Goal: Task Accomplishment & Management: Manage account settings

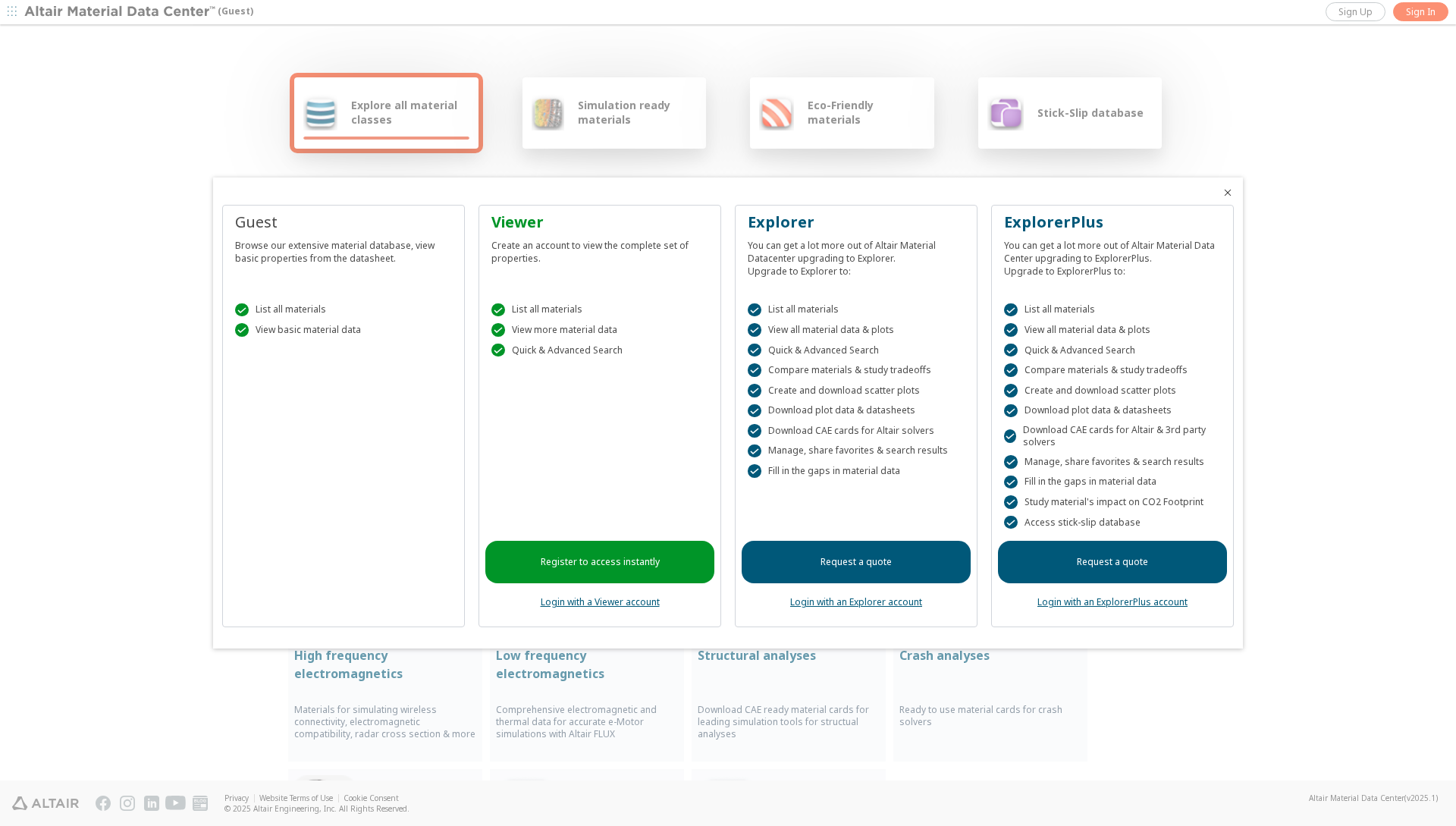
click at [1058, 602] on link "Login with an ExplorerPlus account" at bounding box center [1112, 603] width 150 height 13
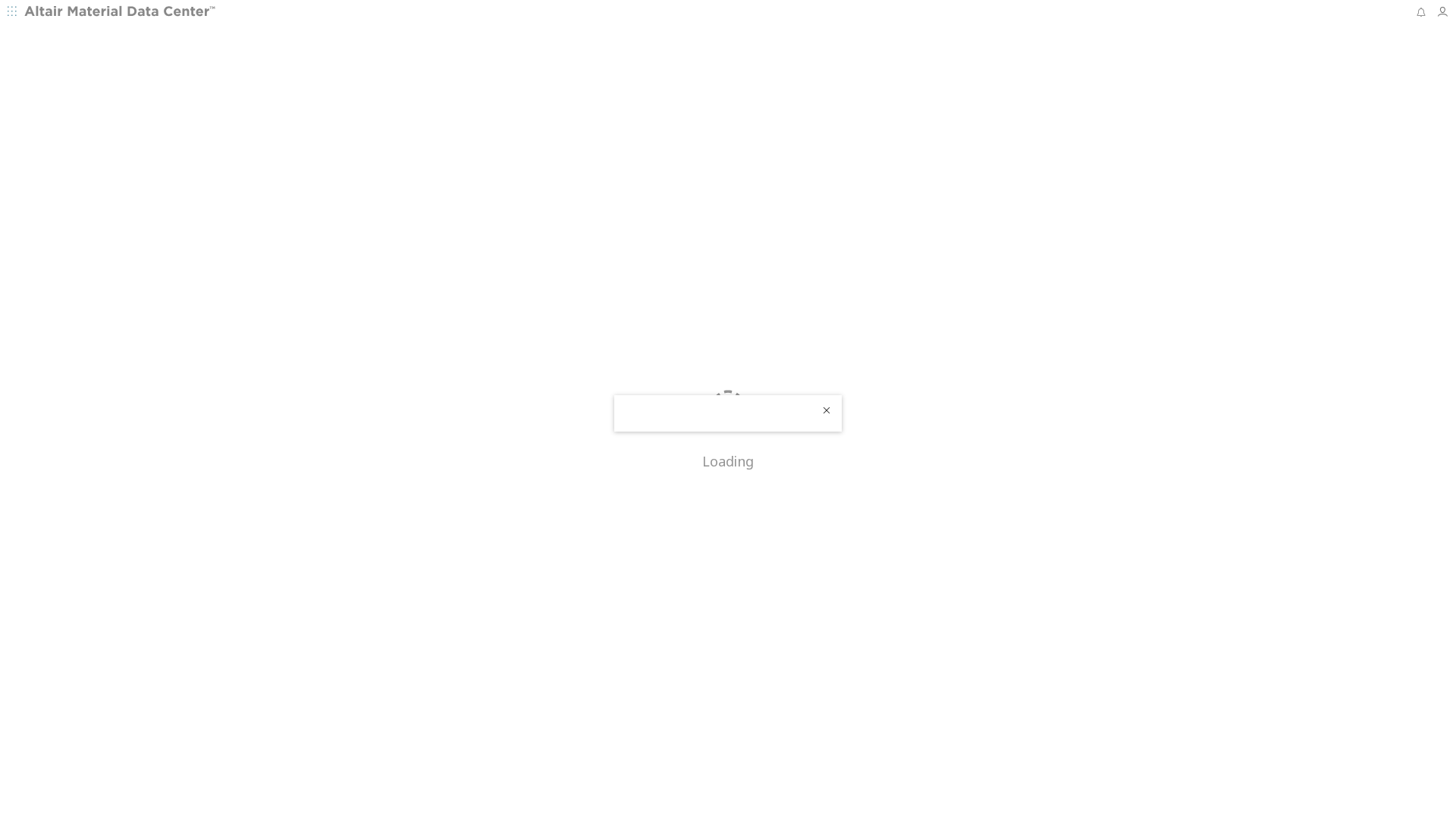
click at [829, 412] on icon "Close" at bounding box center [827, 410] width 12 height 12
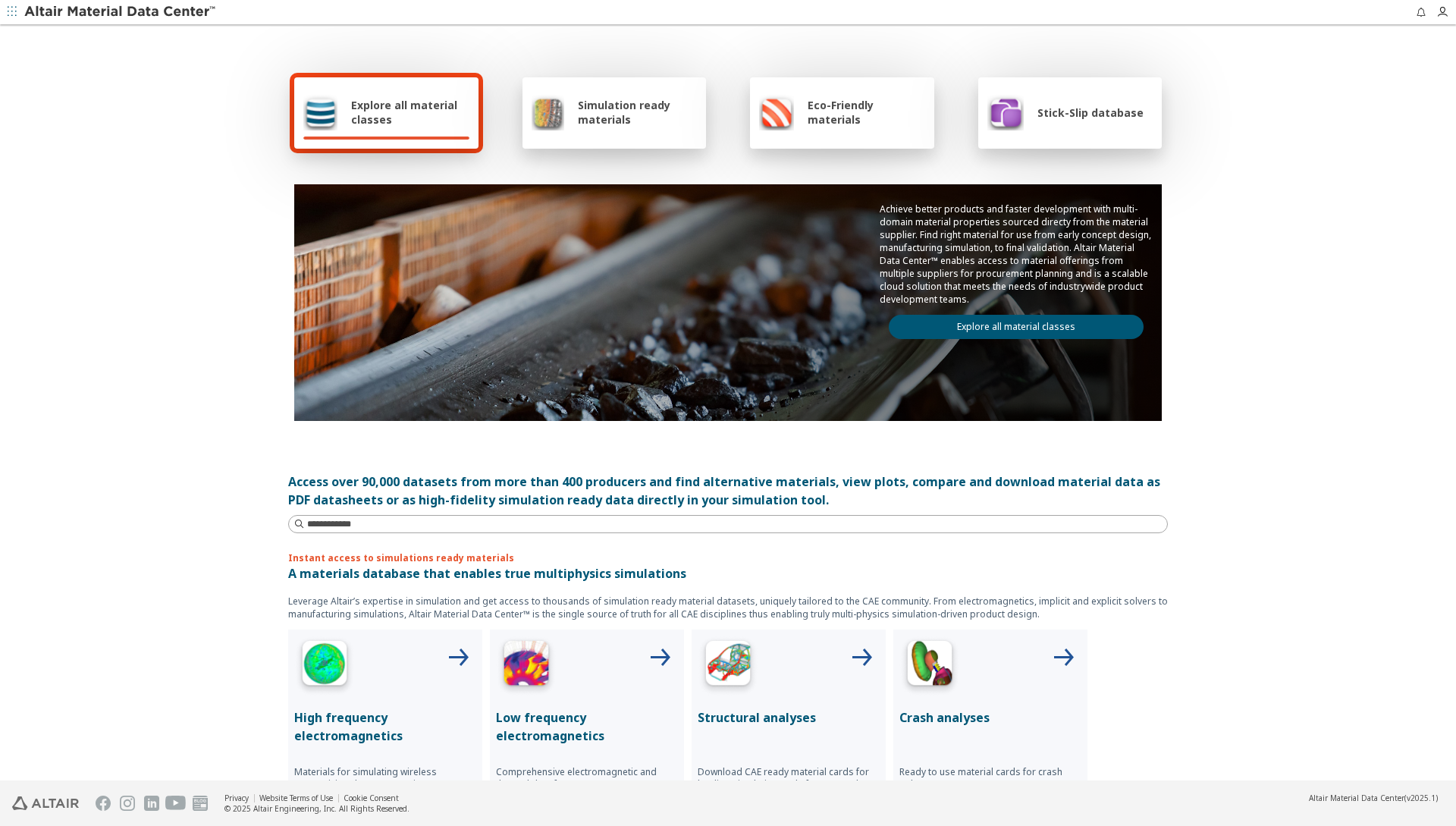
click at [1087, 137] on div at bounding box center [1071, 138] width 166 height 3
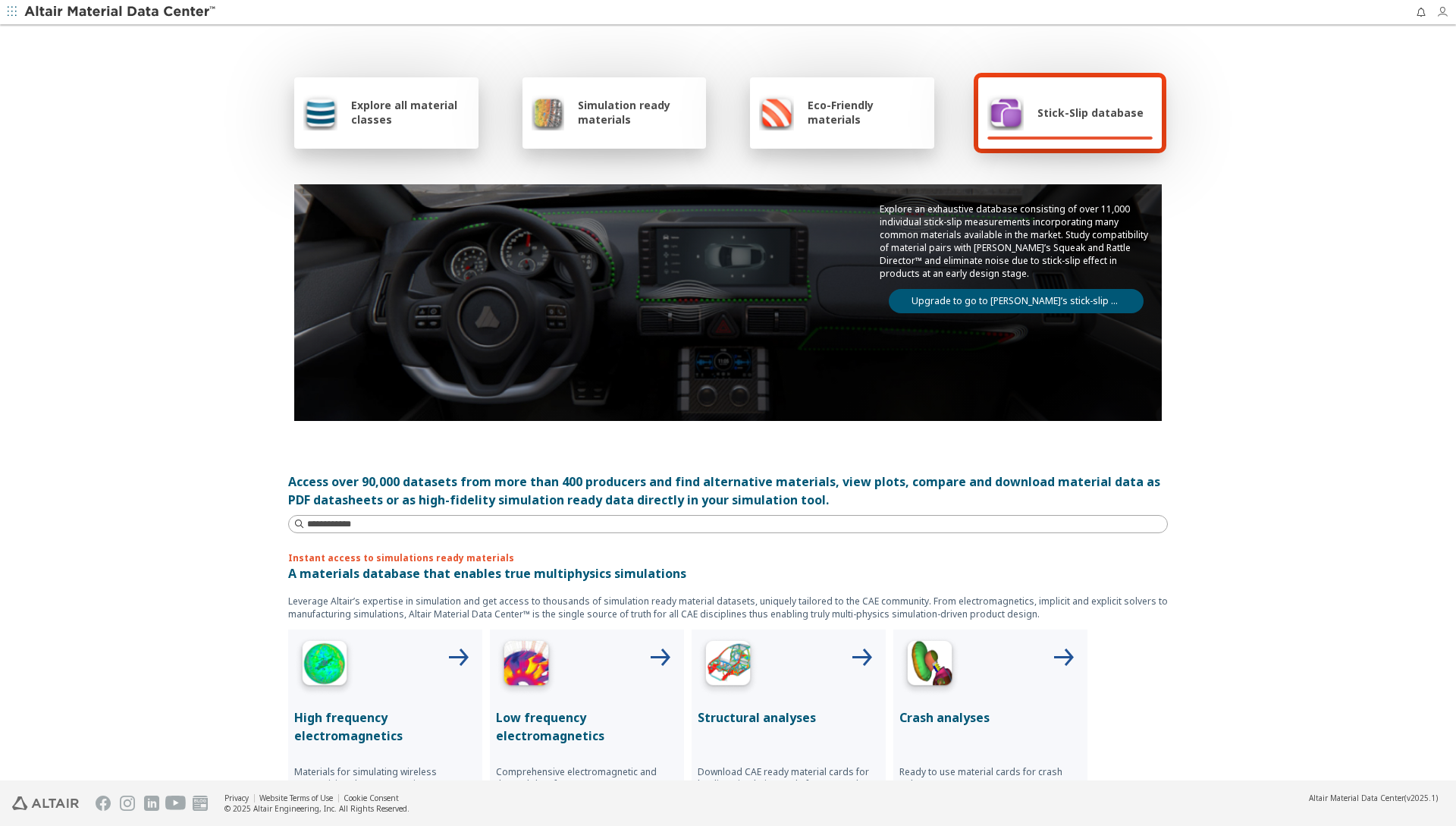
click at [1444, 13] on icon "button" at bounding box center [1442, 12] width 12 height 12
